Goal: Book appointment/travel/reservation

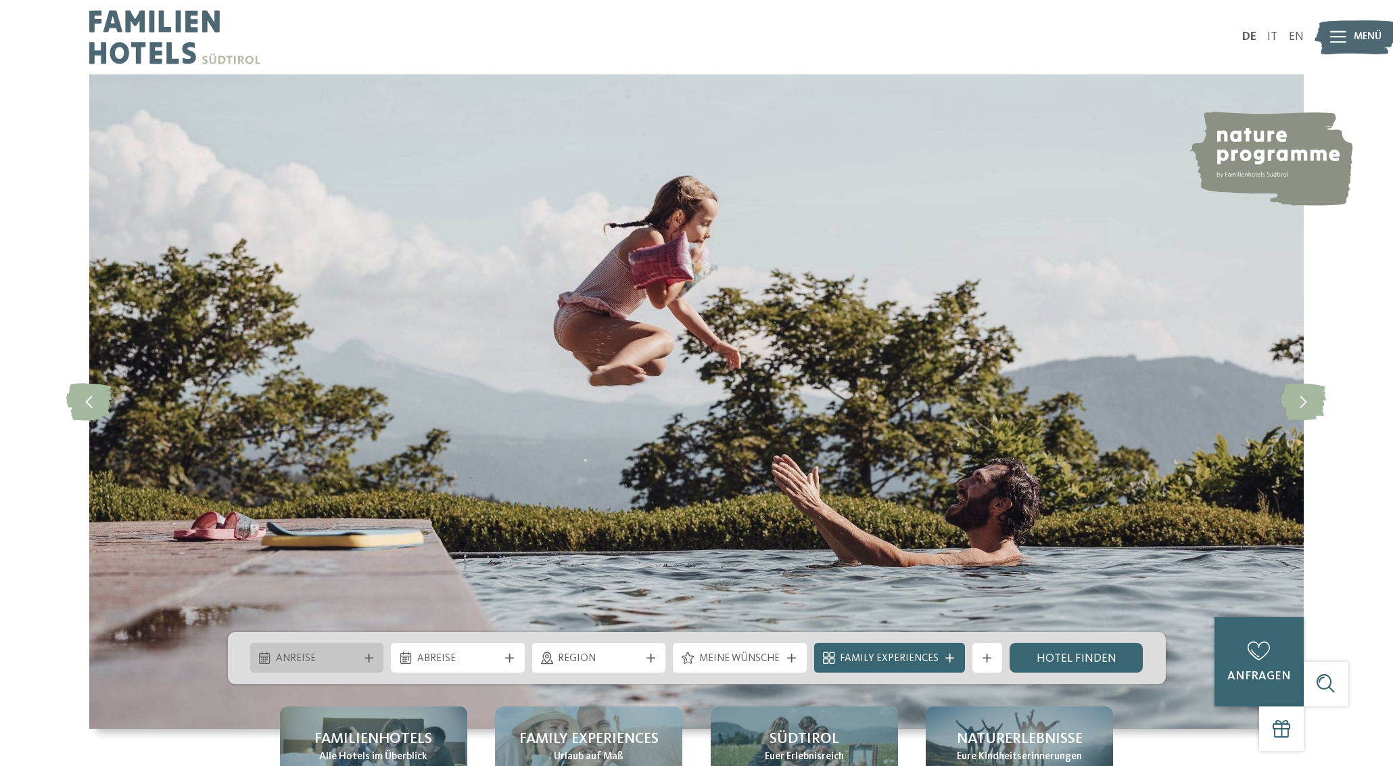
click at [358, 660] on span "Anreise" at bounding box center [317, 658] width 82 height 15
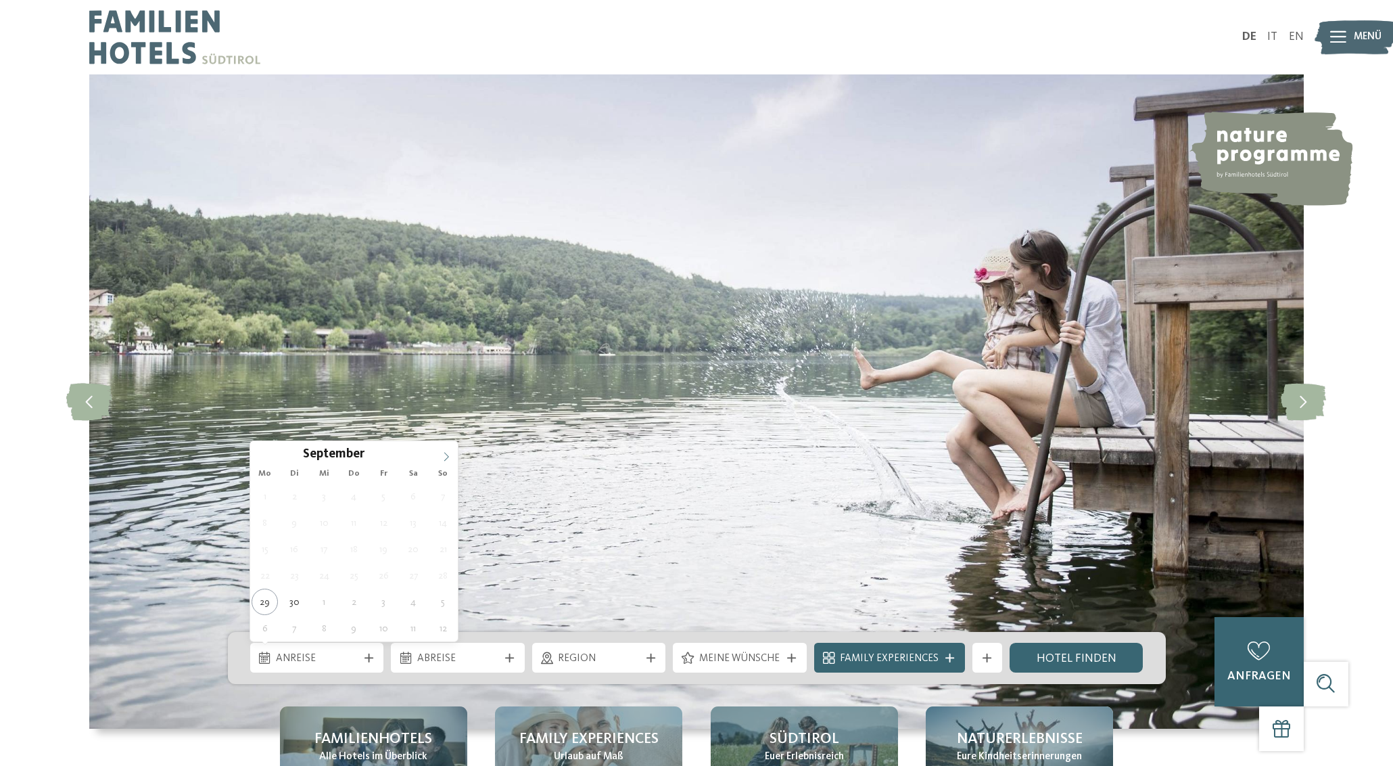
click at [438, 458] on span at bounding box center [446, 452] width 23 height 23
type div "02.10.2025"
drag, startPoint x: 354, startPoint y: 490, endPoint x: 360, endPoint y: 505, distance: 15.2
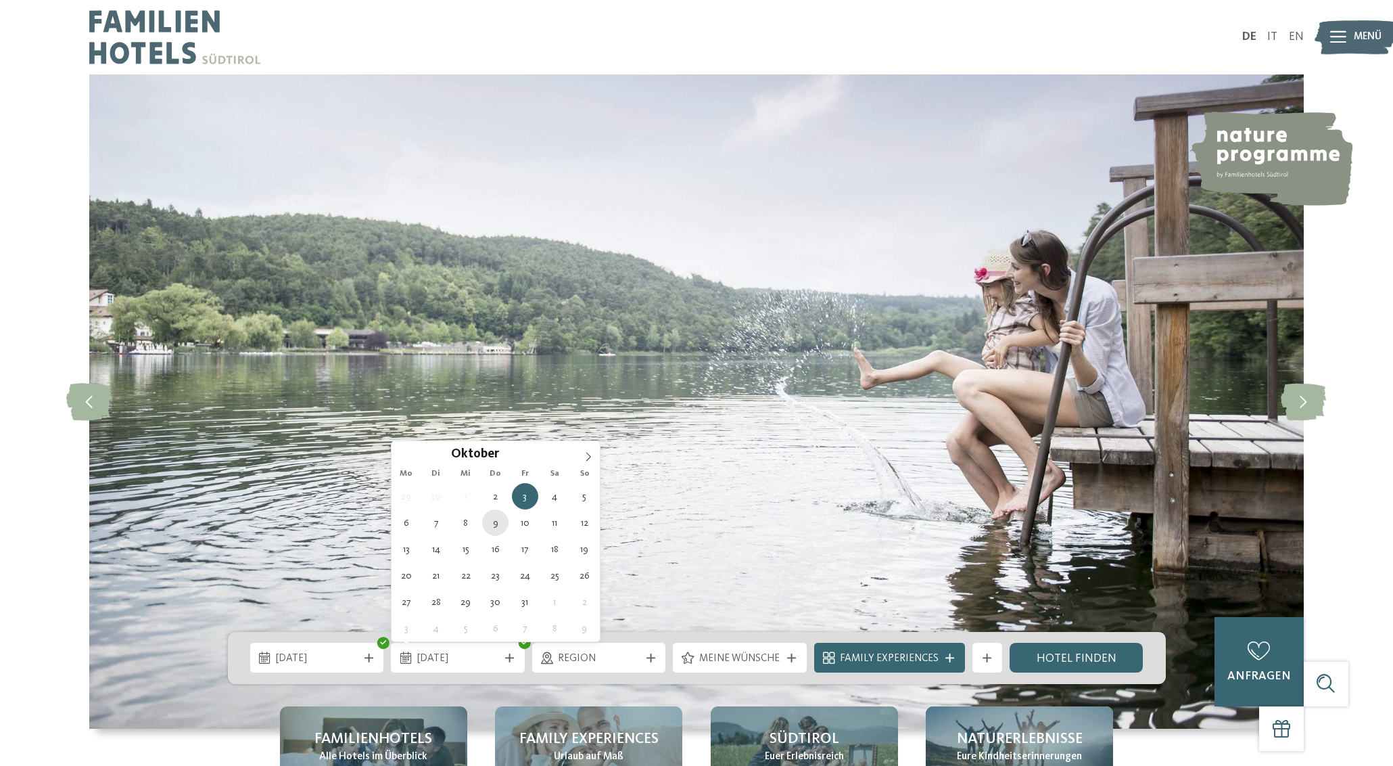
type div "09.10.2025"
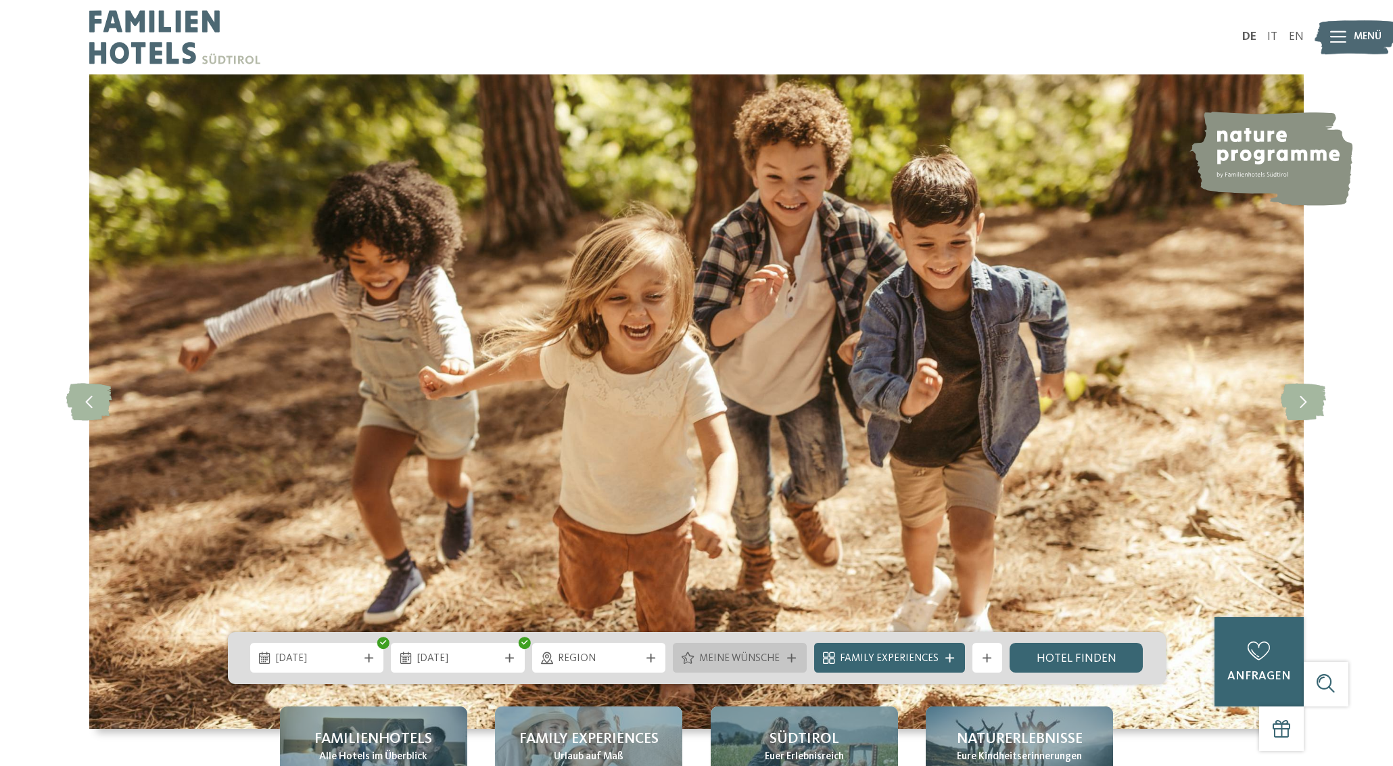
click at [706, 664] on span "Meine Wünsche" at bounding box center [740, 658] width 82 height 15
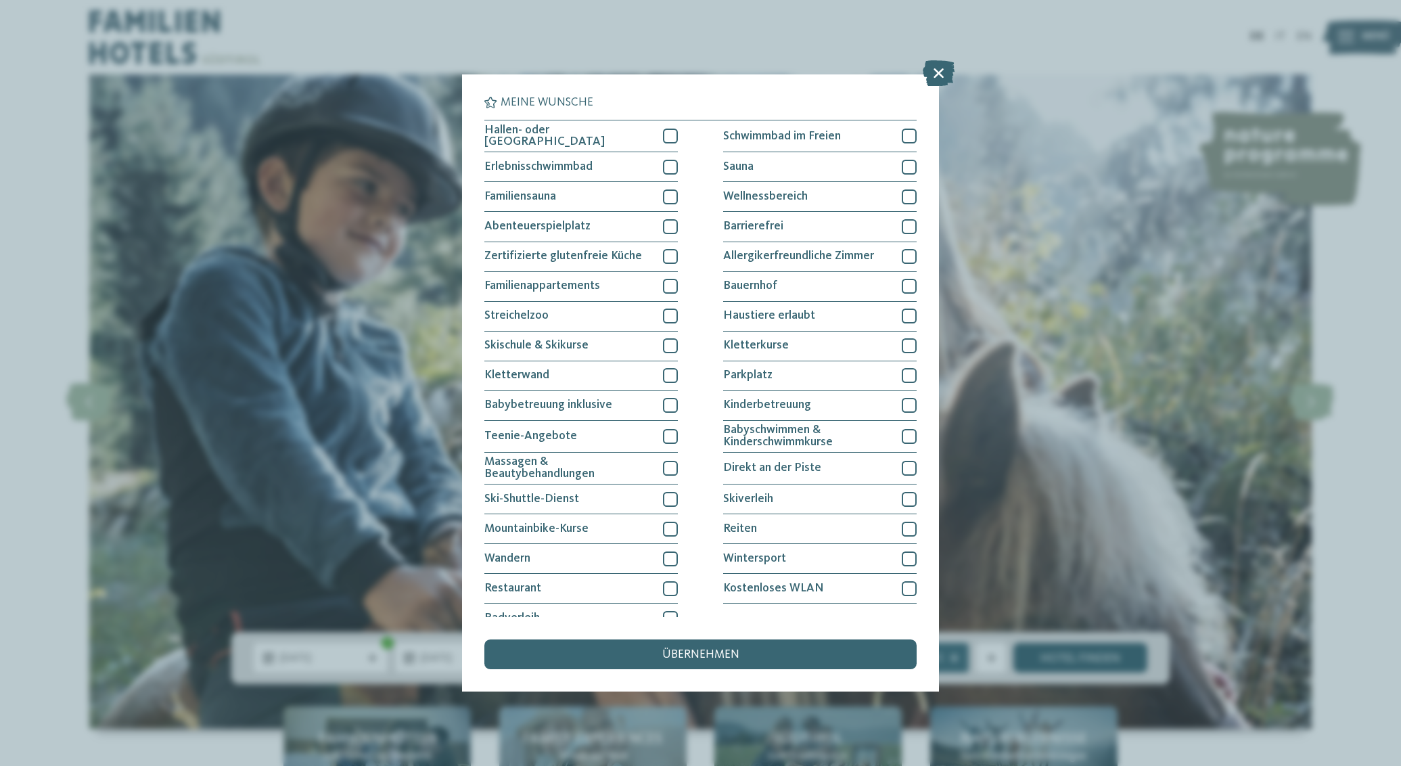
click at [1037, 660] on link "Hotel finden" at bounding box center [1080, 658] width 134 height 30
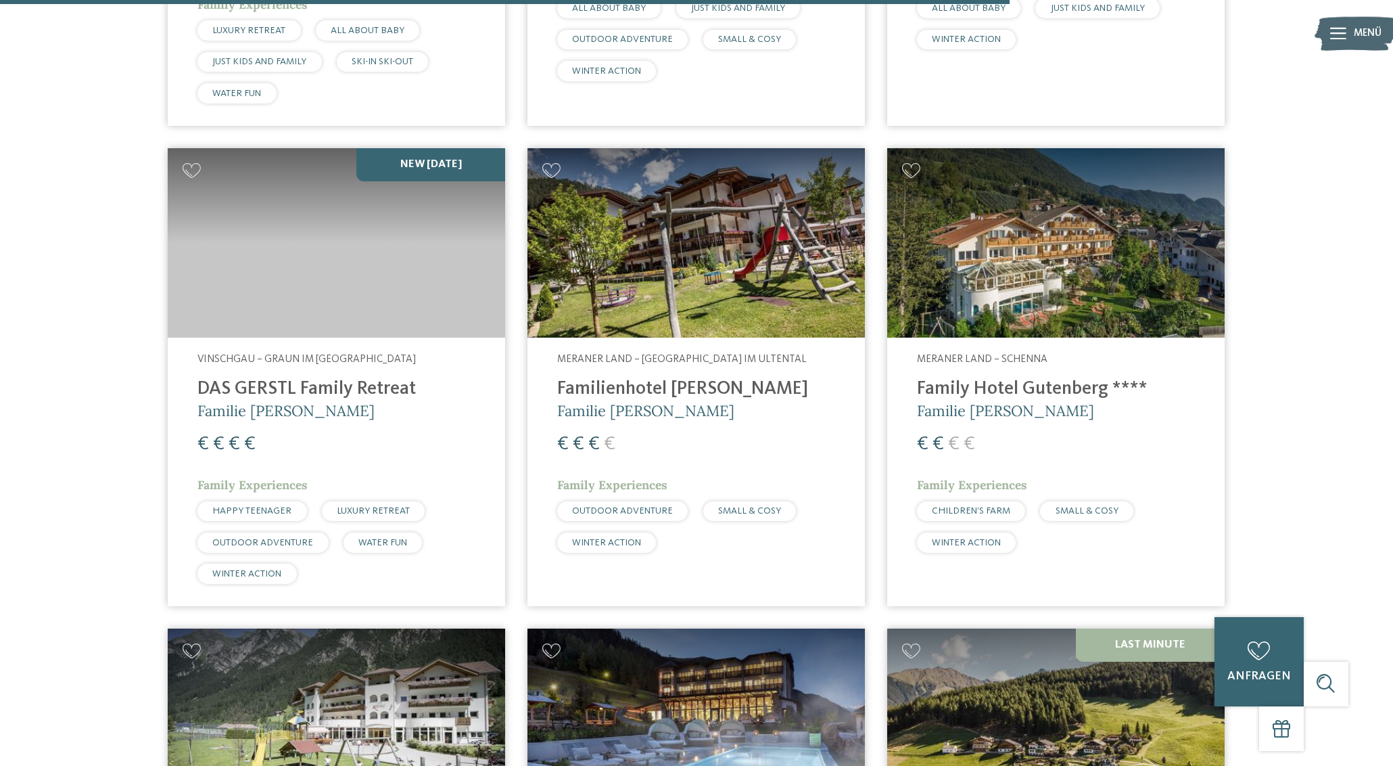
scroll to position [2926, 0]
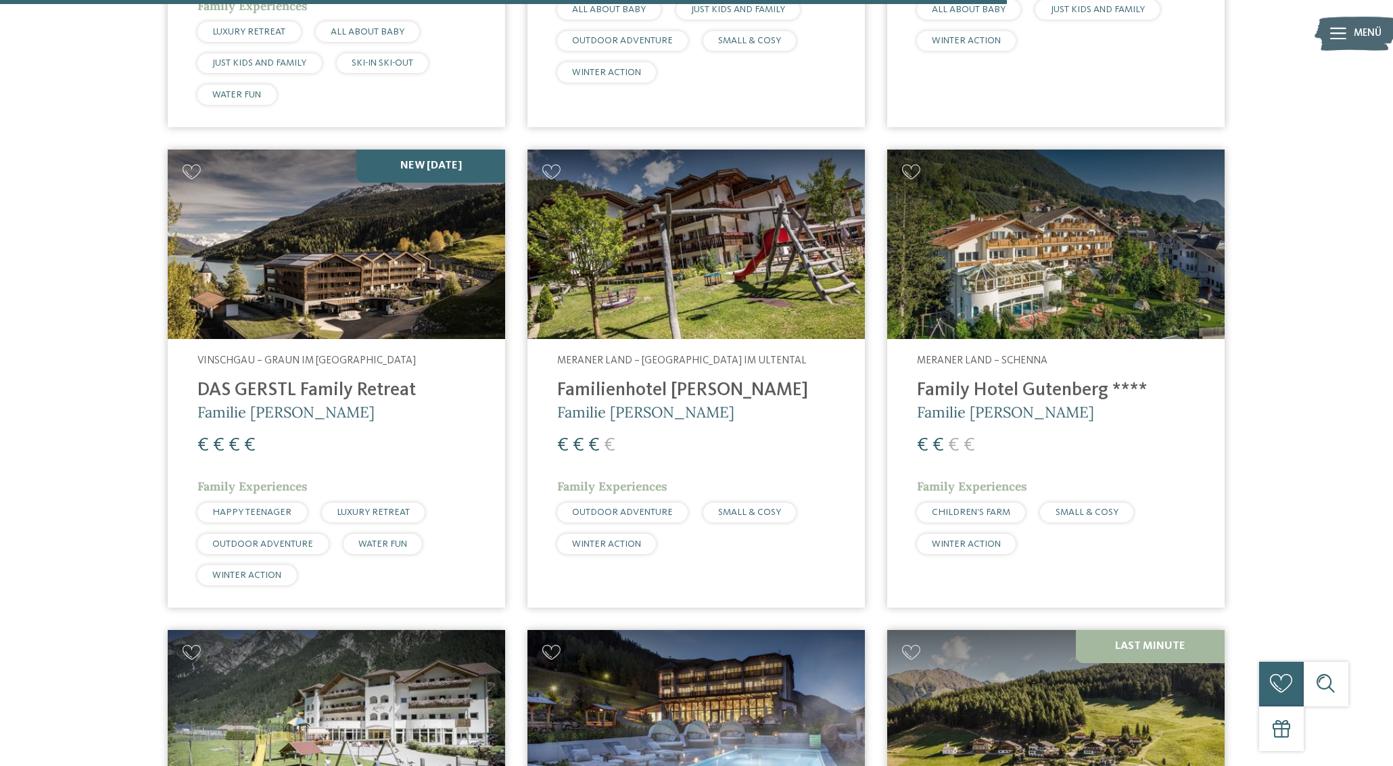
click at [365, 246] on img at bounding box center [337, 244] width 338 height 190
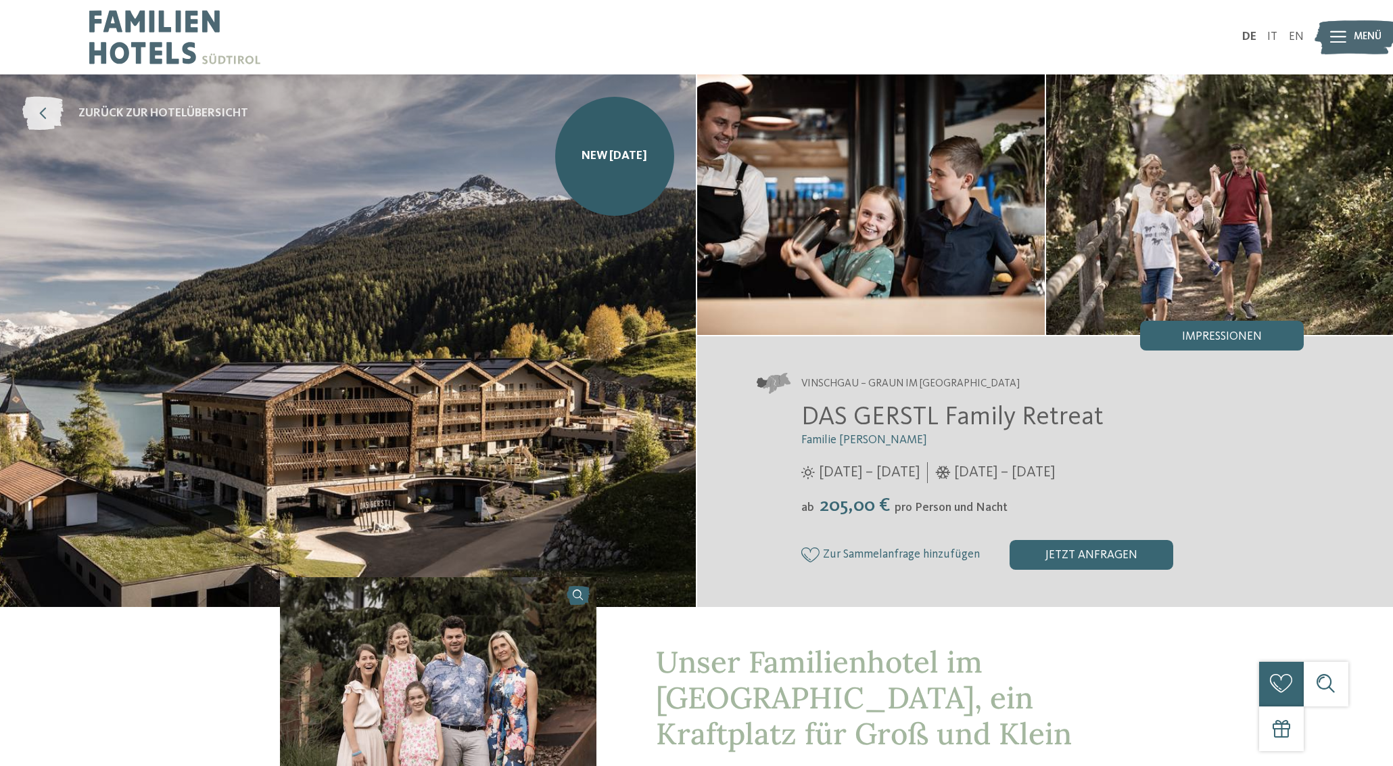
click at [47, 102] on icon at bounding box center [42, 114] width 41 height 34
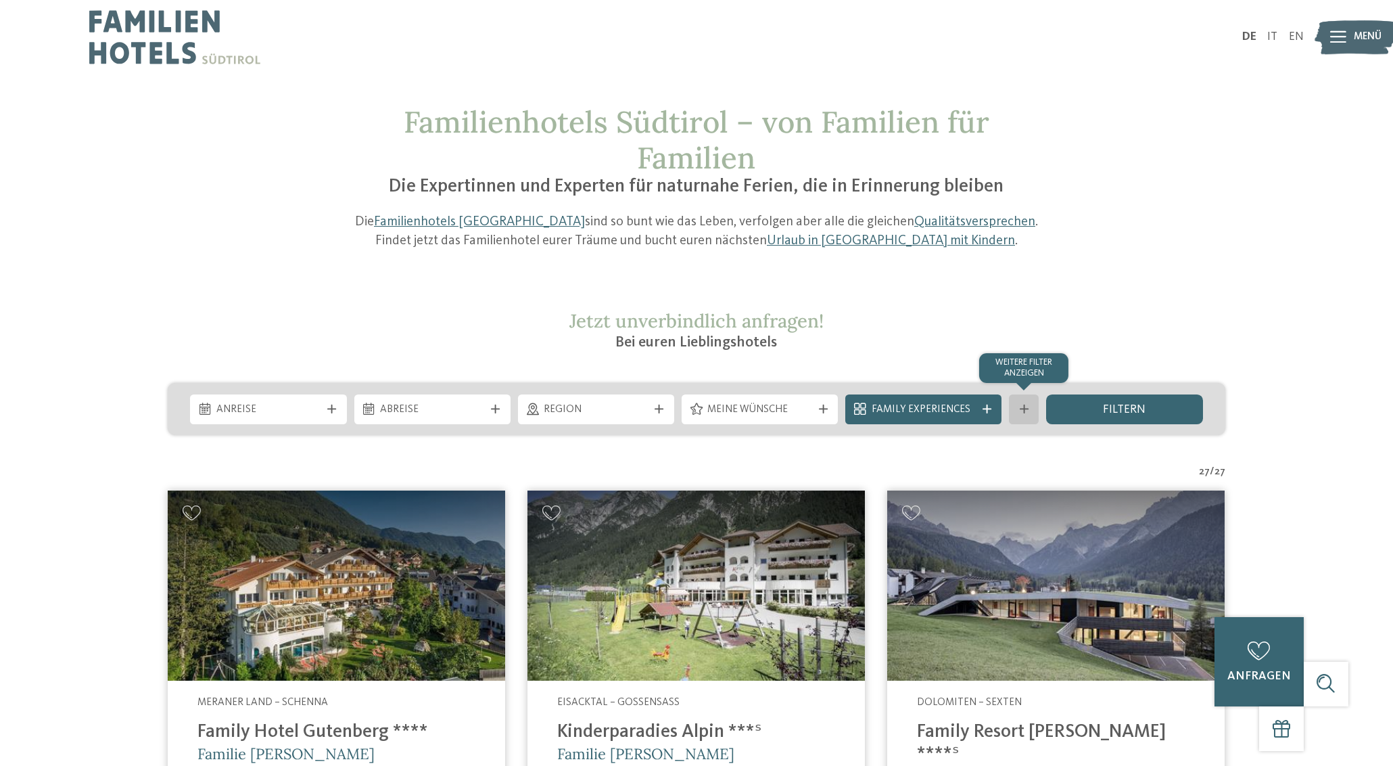
click at [1024, 410] on icon at bounding box center [1024, 409] width 9 height 9
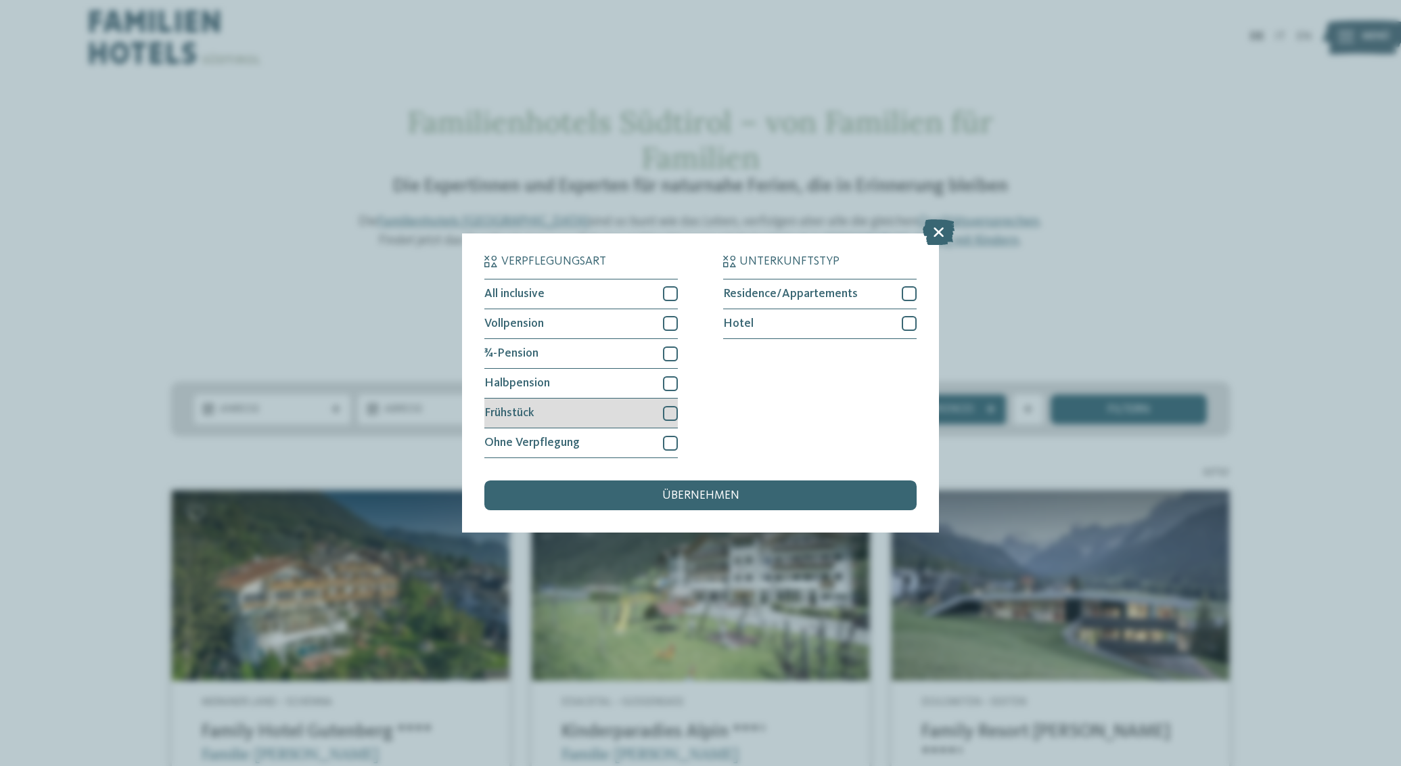
click at [668, 406] on div at bounding box center [670, 413] width 15 height 15
click at [766, 480] on div "übernehmen" at bounding box center [700, 495] width 432 height 30
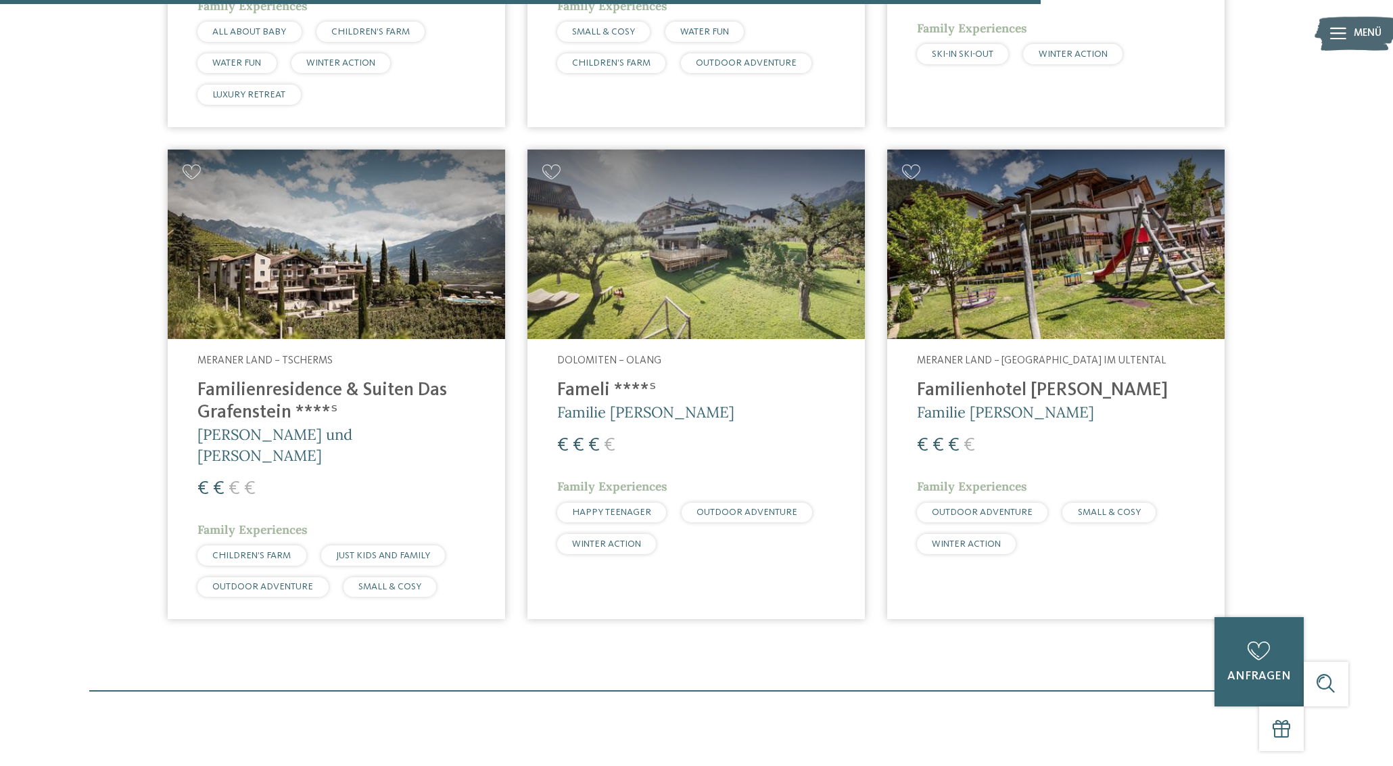
scroll to position [1884, 0]
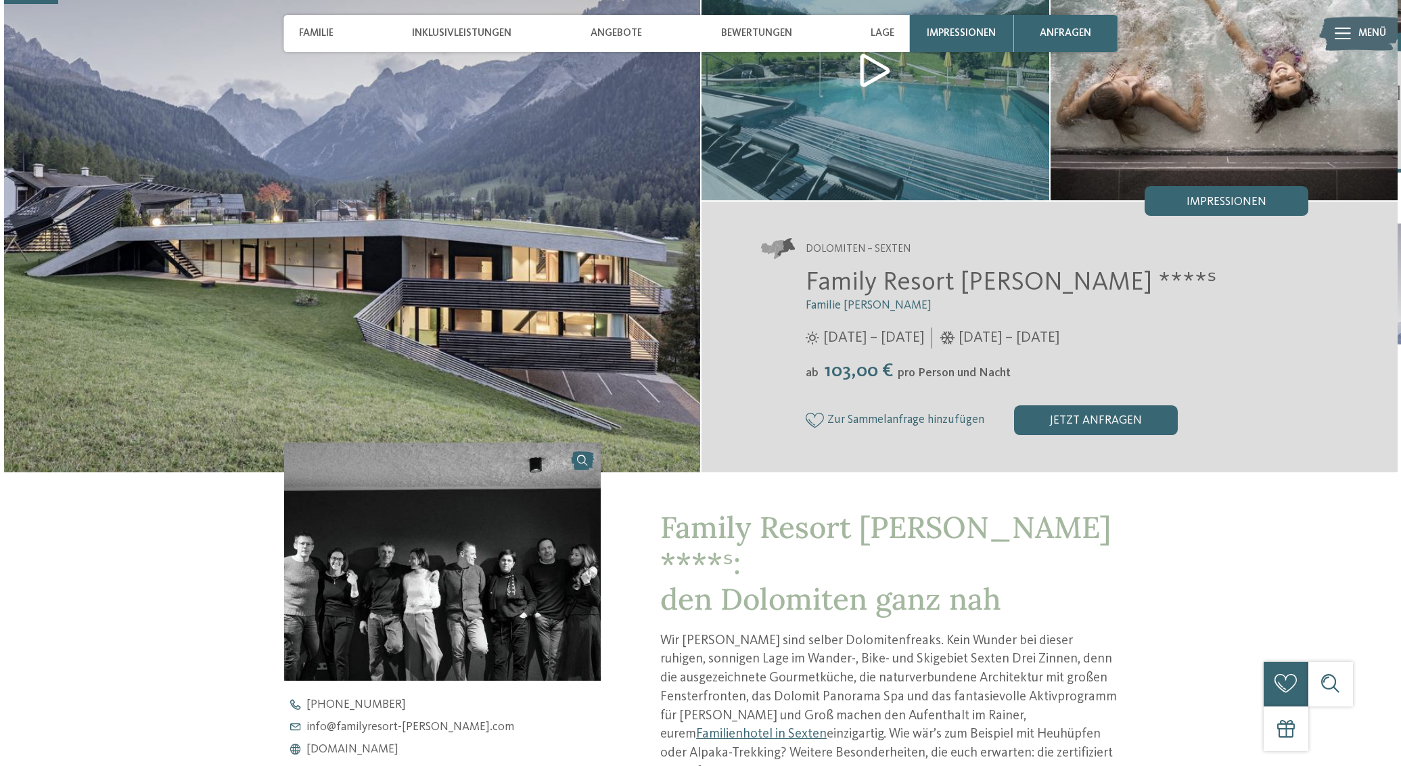
scroll to position [1, 0]
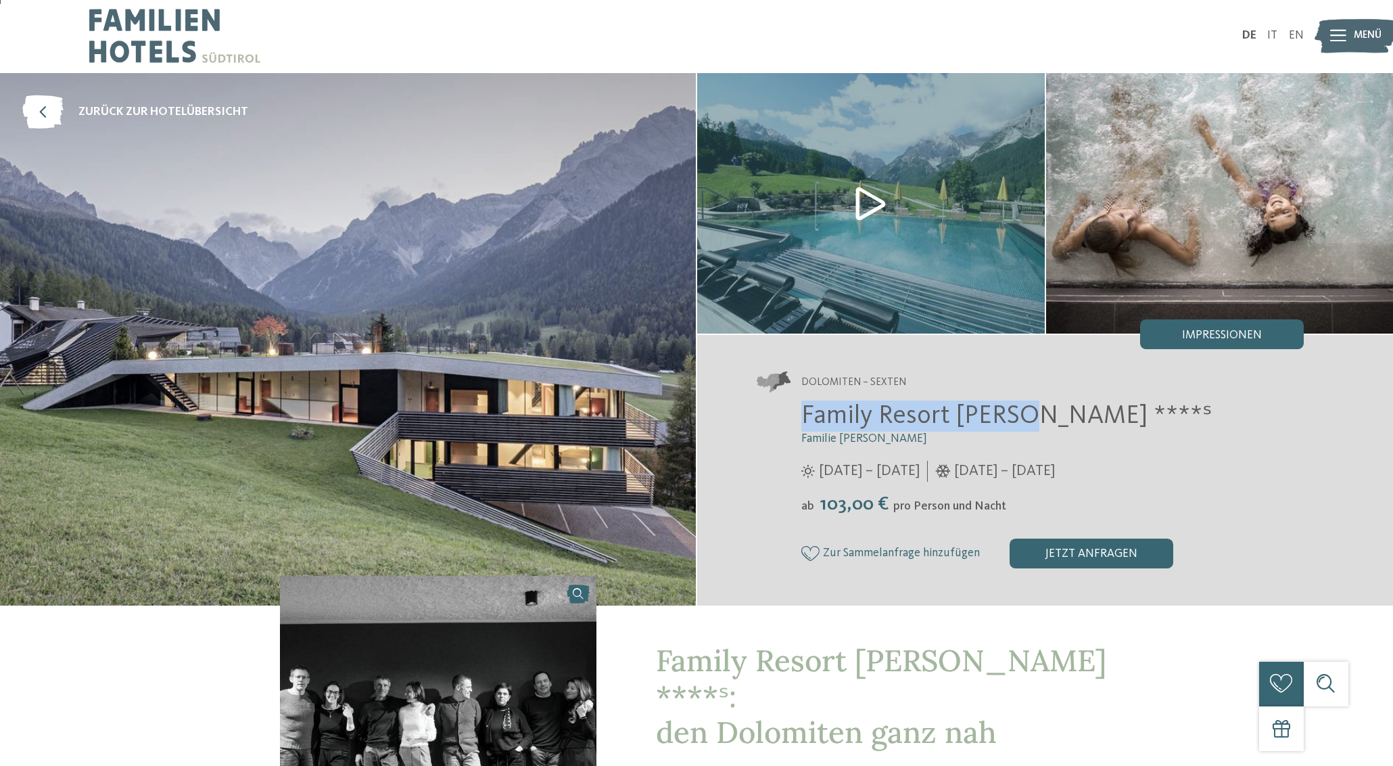
drag, startPoint x: 806, startPoint y: 413, endPoint x: 1021, endPoint y: 417, distance: 214.5
click at [1021, 417] on span "Family Resort Rainer ****ˢ" at bounding box center [1007, 416] width 411 height 26
